Goal: Information Seeking & Learning: Learn about a topic

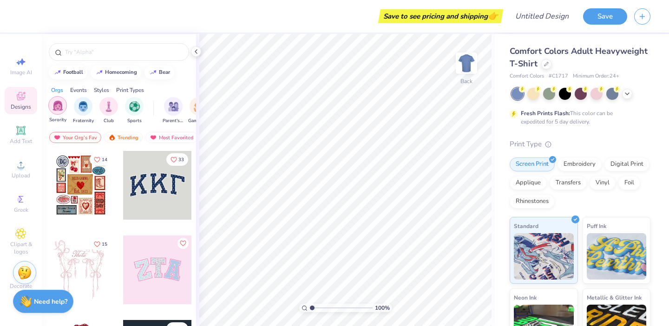
click at [59, 104] on img "filter for Sorority" at bounding box center [58, 105] width 11 height 11
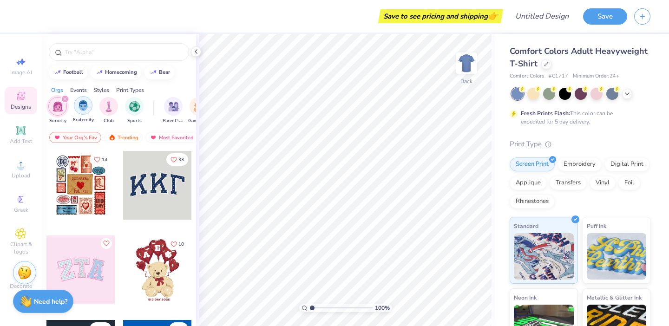
click at [75, 108] on div "filter for Fraternity" at bounding box center [83, 105] width 19 height 19
click at [158, 106] on img "filter for Philanthropy" at bounding box center [161, 105] width 11 height 11
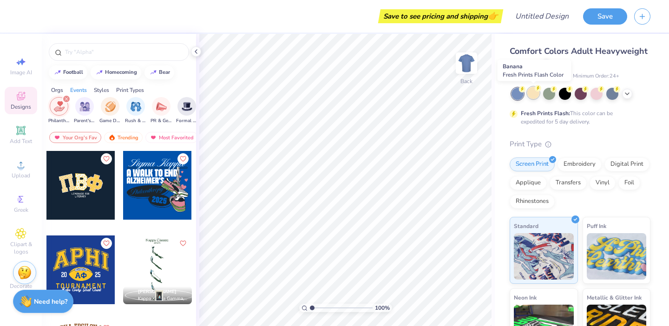
click at [534, 94] on div at bounding box center [534, 93] width 12 height 12
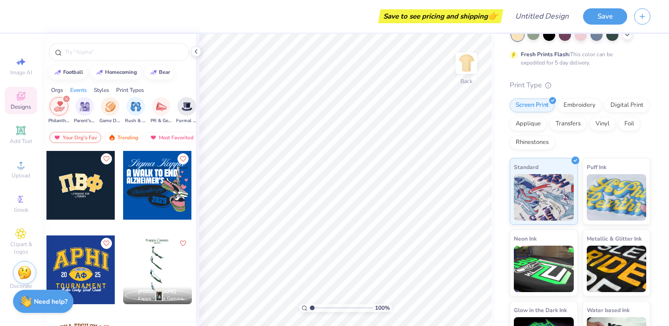
scroll to position [57, 0]
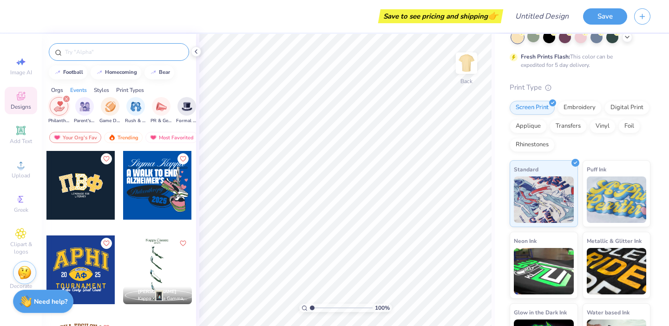
click at [99, 57] on div at bounding box center [119, 52] width 140 height 18
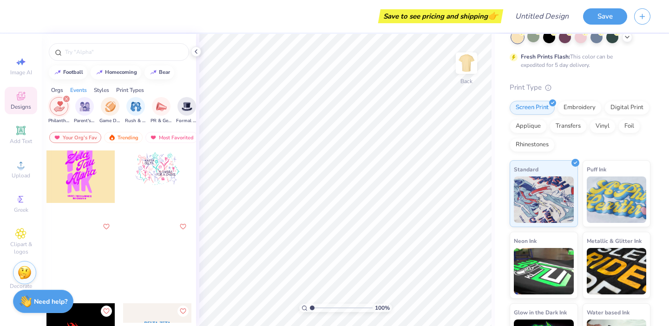
scroll to position [527, 0]
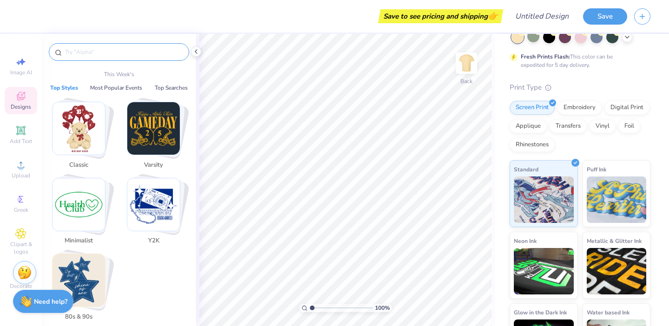
click at [105, 56] on input "text" at bounding box center [123, 51] width 119 height 9
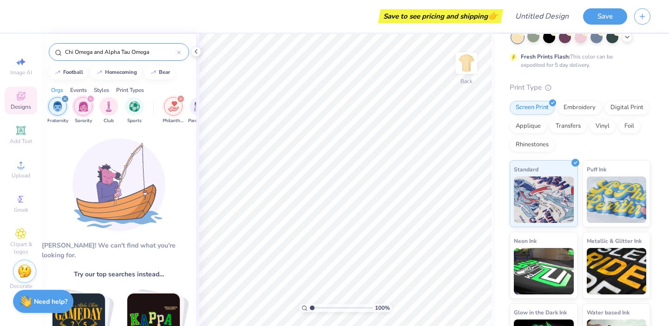
type input "Chi Omega and Alpha Tau Omega"
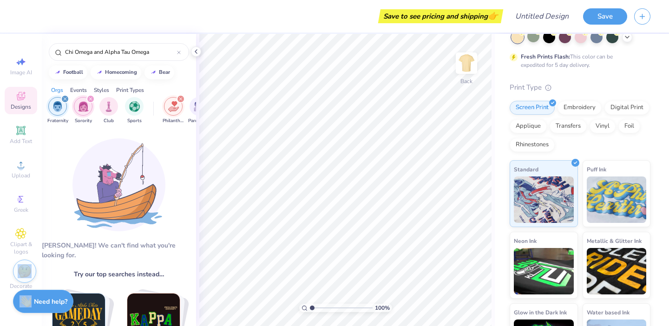
click at [25, 272] on img at bounding box center [25, 271] width 14 height 14
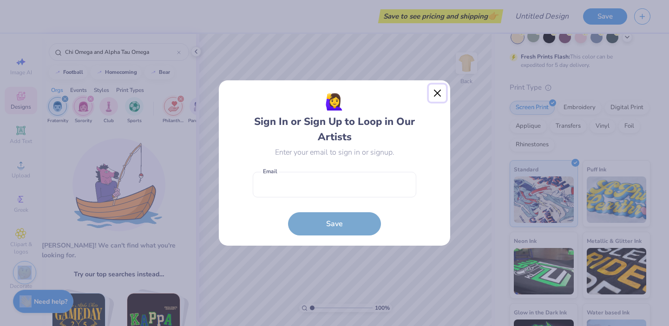
click at [437, 96] on button "Close" at bounding box center [438, 94] width 18 height 18
